Goal: Transaction & Acquisition: Purchase product/service

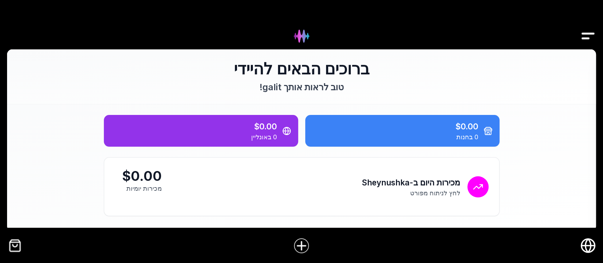
click at [18, 243] on img "קופה" at bounding box center [15, 246] width 16 height 16
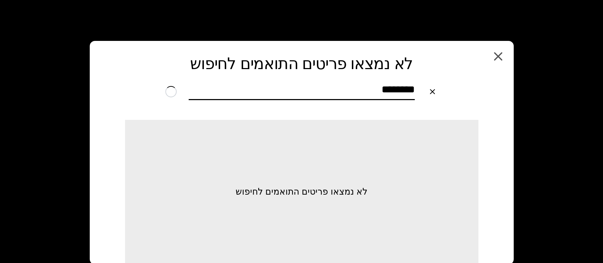
type input "********"
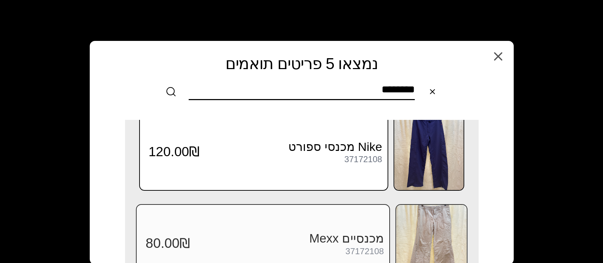
scroll to position [141, 0]
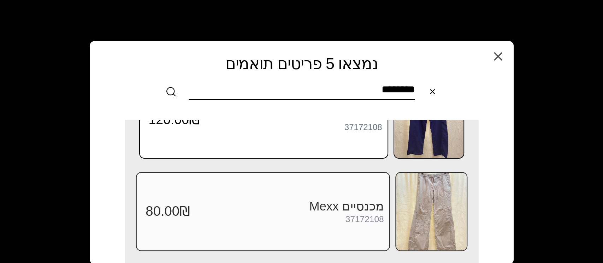
click at [408, 203] on img at bounding box center [431, 212] width 71 height 78
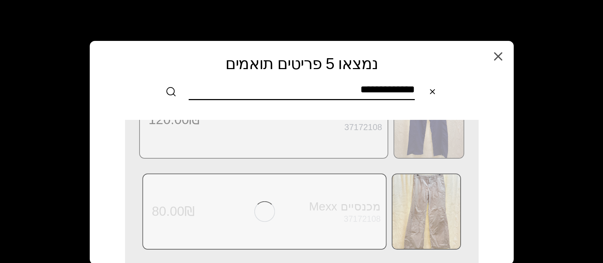
scroll to position [0, 0]
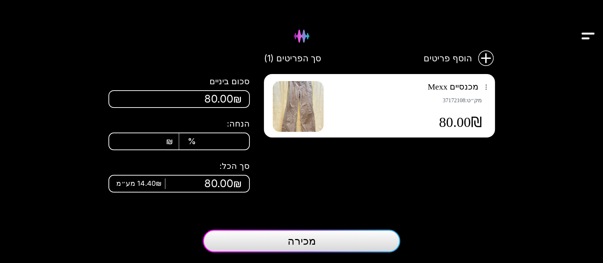
click at [327, 245] on button "מכירה" at bounding box center [301, 241] width 197 height 23
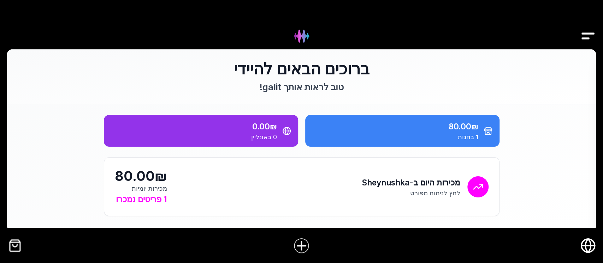
click at [10, 239] on img "קופה" at bounding box center [15, 246] width 16 height 16
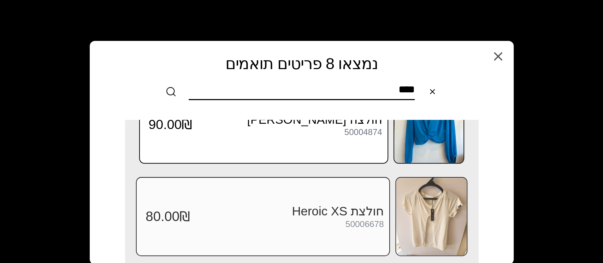
scroll to position [456, 0]
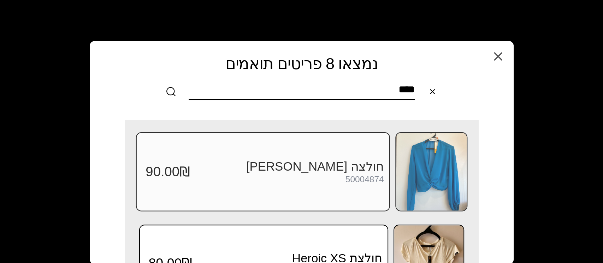
type input "****"
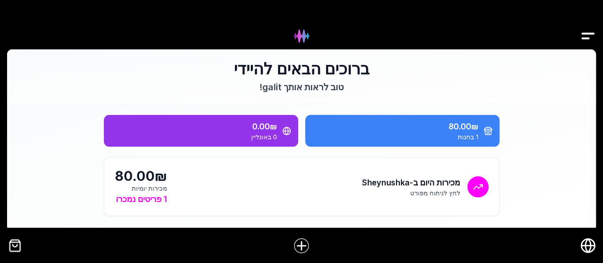
click at [17, 249] on img "קופה" at bounding box center [15, 246] width 16 height 16
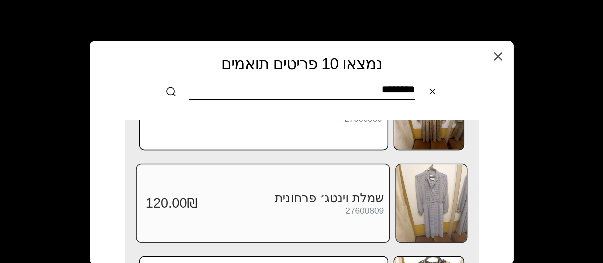
scroll to position [706, 0]
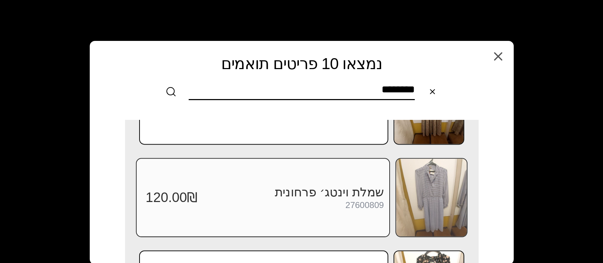
type input "********"
click at [432, 197] on img at bounding box center [431, 198] width 71 height 78
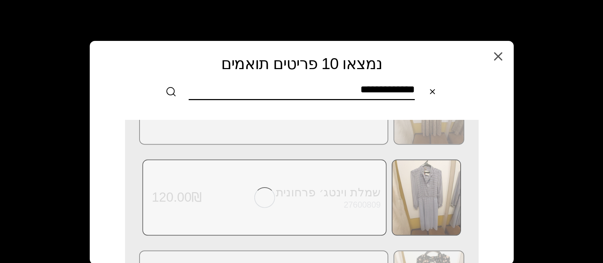
scroll to position [0, 0]
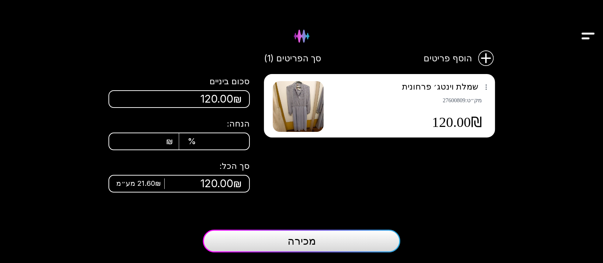
click at [308, 116] on img at bounding box center [298, 106] width 51 height 51
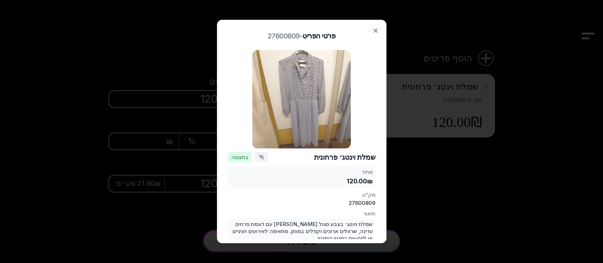
click at [317, 106] on img at bounding box center [301, 99] width 98 height 98
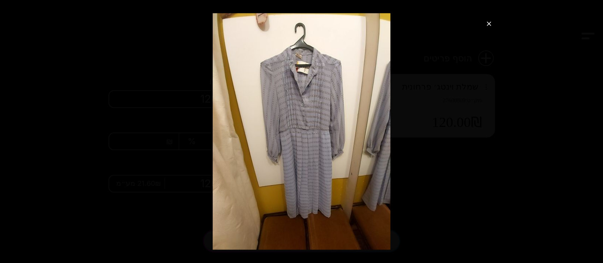
click at [491, 26] on icon "סגור תצוגת תמונה" at bounding box center [488, 23] width 7 height 7
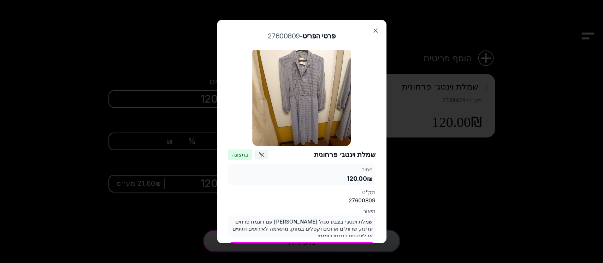
scroll to position [5, 0]
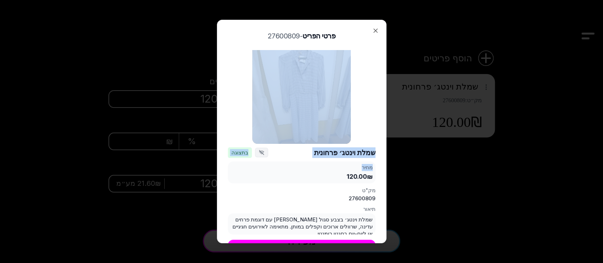
drag, startPoint x: 291, startPoint y: 156, endPoint x: 299, endPoint y: 118, distance: 38.6
click at [299, 118] on div "שמלת וינטג׳ פרחונית בתצוגה מחיר 120.00₪ מק"ט 27600809 תיאור שמלת וינטג׳ בצבע סג…" at bounding box center [302, 151] width 148 height 203
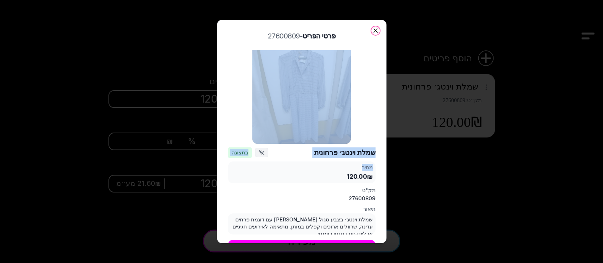
click at [375, 32] on icon "button" at bounding box center [375, 30] width 7 height 7
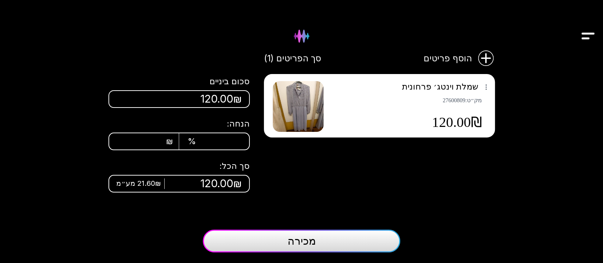
click at [355, 239] on button "מכירה" at bounding box center [301, 241] width 197 height 23
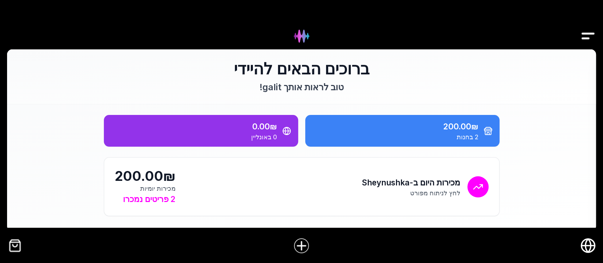
click at [12, 247] on img "קופה" at bounding box center [15, 246] width 16 height 16
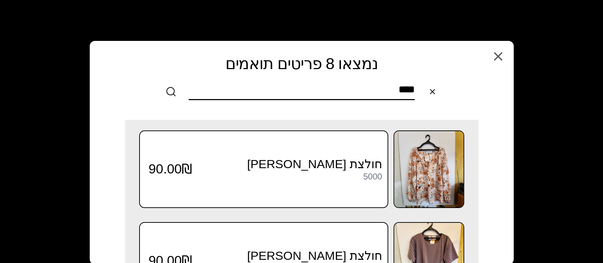
drag, startPoint x: 378, startPoint y: 89, endPoint x: 480, endPoint y: 100, distance: 101.9
click at [480, 100] on div "נמצאו 8 פריטים תואמים חפש [PERSON_NAME] 8 פריטים דומים שנמצאו במלאי שלך, או צלם…" at bounding box center [301, 77] width 421 height 71
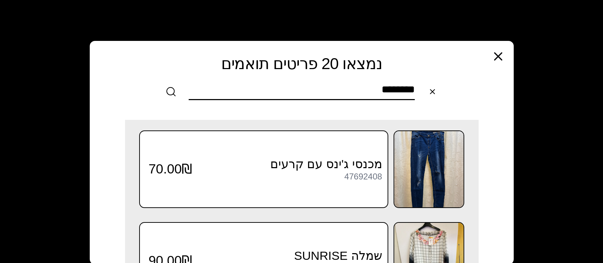
type input "********"
click at [497, 58] on icon "button" at bounding box center [498, 56] width 14 height 14
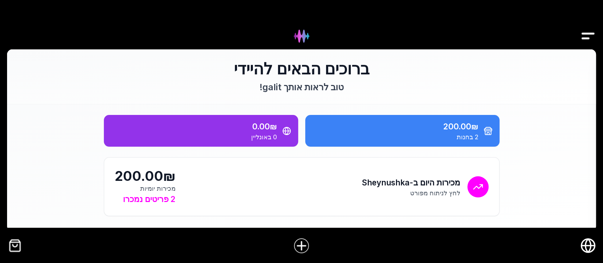
click at [12, 253] on div at bounding box center [301, 246] width 603 height 28
click at [13, 247] on img "קופה" at bounding box center [15, 246] width 16 height 16
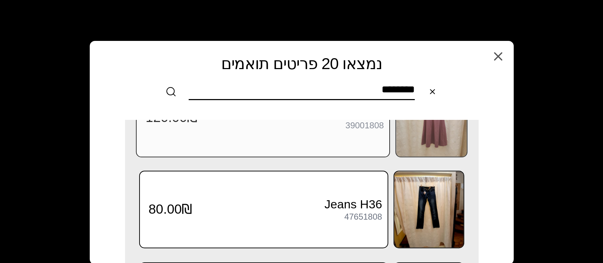
scroll to position [141, 0]
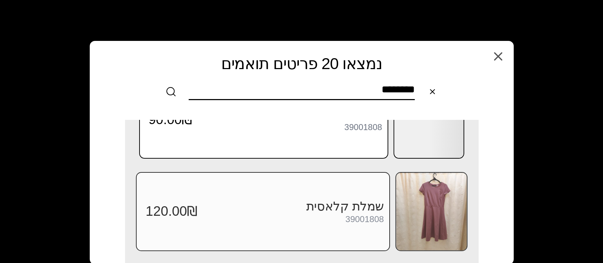
type input "********"
click at [432, 203] on img at bounding box center [431, 212] width 71 height 78
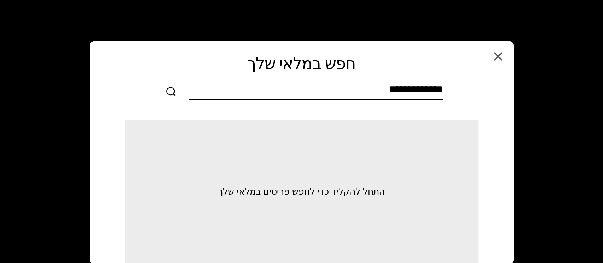
scroll to position [0, 0]
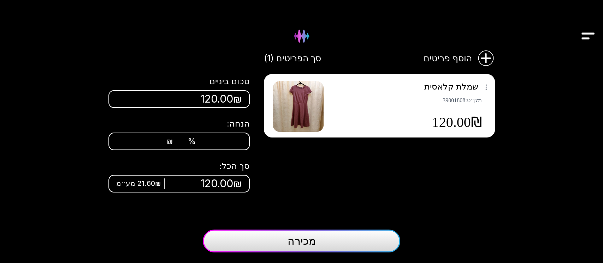
click at [158, 141] on div "₪" at bounding box center [151, 141] width 44 height 11
type input "**"
click at [288, 243] on span "מכירה" at bounding box center [301, 241] width 28 height 13
